Goal: Information Seeking & Learning: Learn about a topic

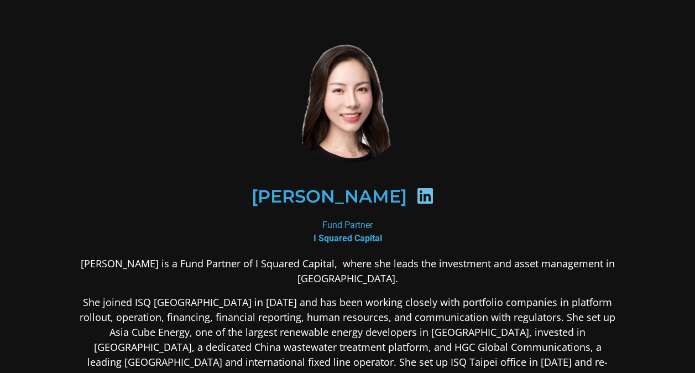
click at [368, 103] on img at bounding box center [348, 102] width 122 height 122
click at [366, 92] on img at bounding box center [348, 102] width 122 height 122
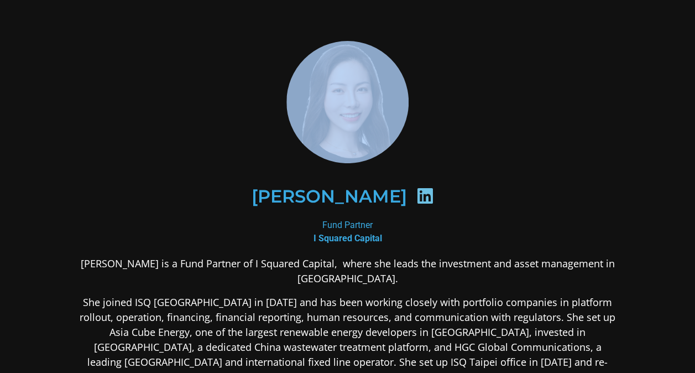
drag, startPoint x: 449, startPoint y: 84, endPoint x: 519, endPoint y: 13, distance: 99.8
drag, startPoint x: 519, startPoint y: 13, endPoint x: 370, endPoint y: 102, distance: 174.2
click at [370, 102] on img at bounding box center [348, 102] width 122 height 122
click at [360, 86] on img at bounding box center [348, 102] width 122 height 122
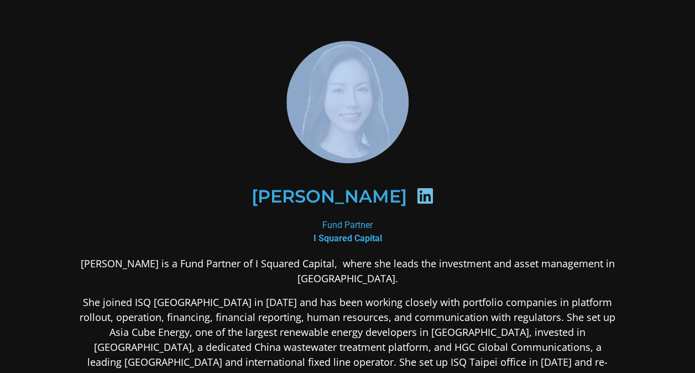
drag, startPoint x: 571, startPoint y: 136, endPoint x: 533, endPoint y: 129, distance: 38.8
click at [572, 136] on div at bounding box center [348, 102] width 538 height 122
click at [127, 104] on div at bounding box center [348, 102] width 538 height 122
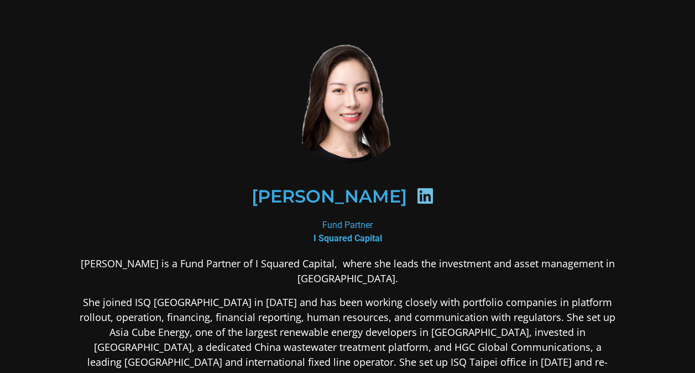
drag, startPoint x: 678, startPoint y: 172, endPoint x: 528, endPoint y: 206, distance: 154.2
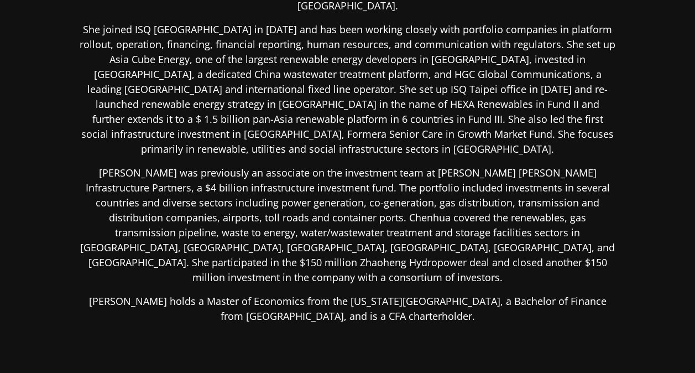
scroll to position [277, 0]
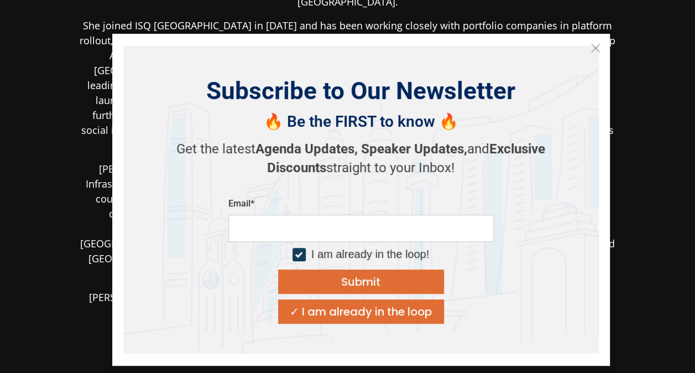
click at [600, 48] on icon "Close" at bounding box center [596, 48] width 10 height 10
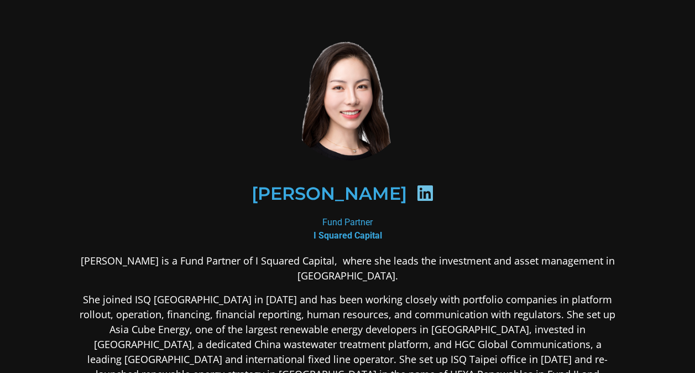
scroll to position [0, 0]
